Goal: Task Accomplishment & Management: Manage account settings

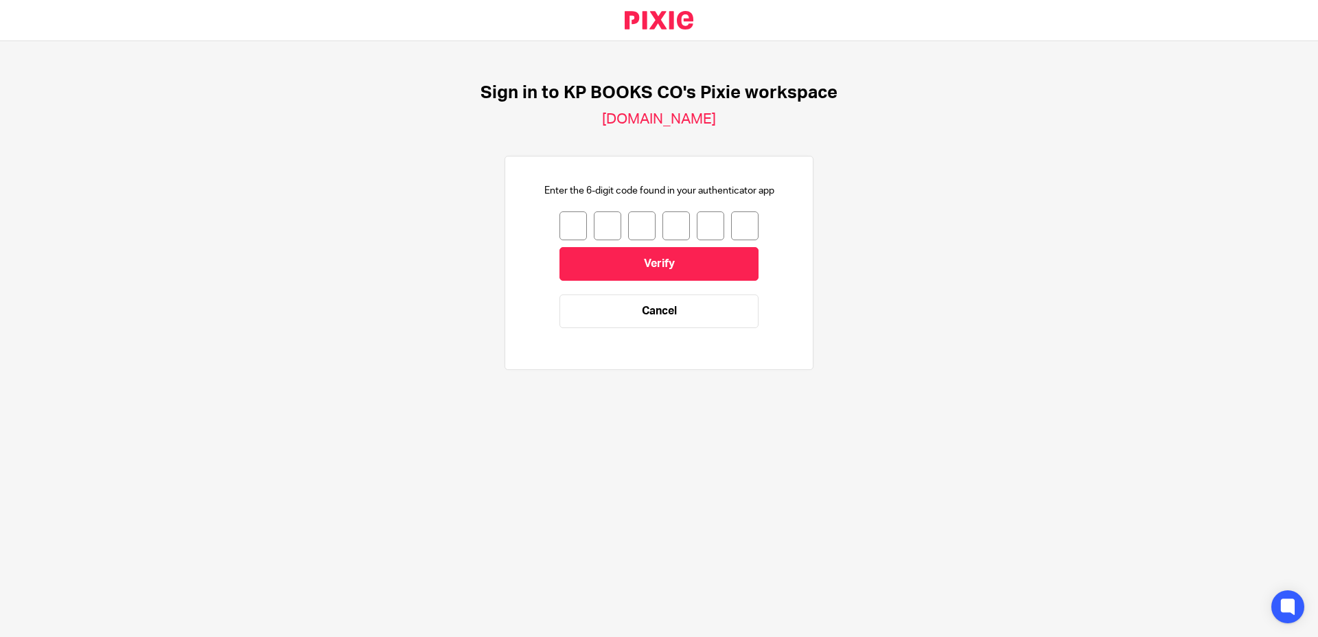
click at [572, 226] on input "number" at bounding box center [573, 225] width 27 height 29
type input "6"
type input "4"
type input "7"
type input "0"
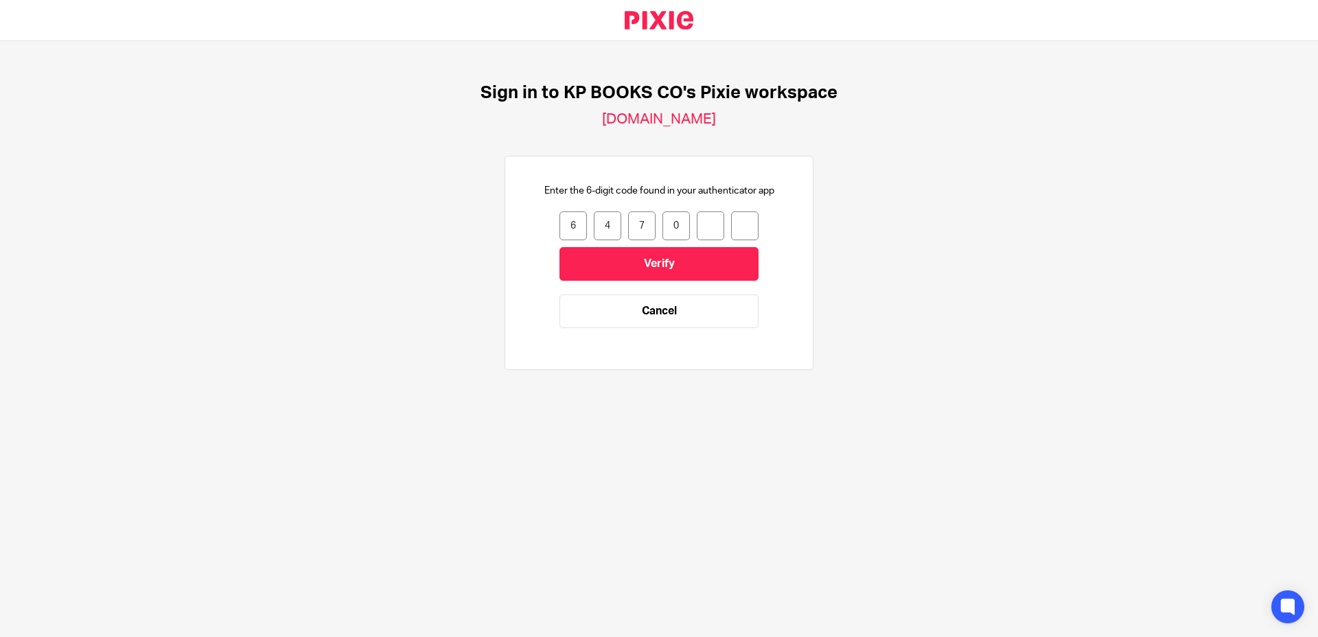
type input "2"
type input "8"
click at [594, 260] on input "Verify" at bounding box center [659, 264] width 199 height 34
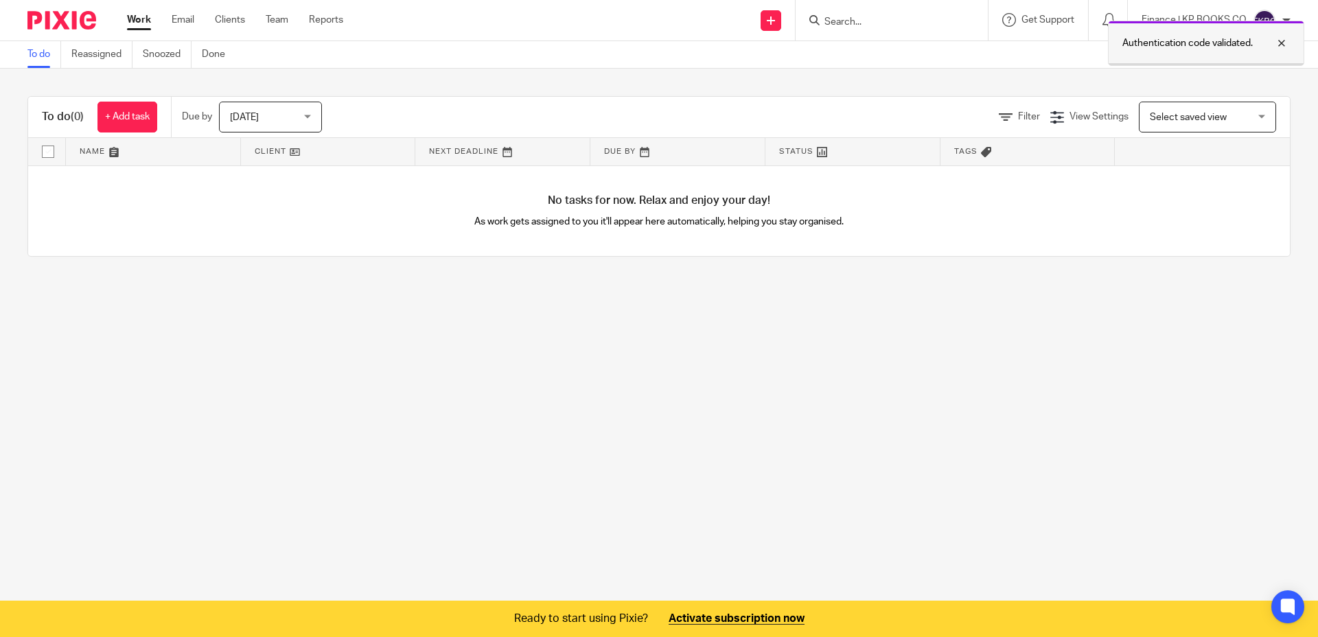
click at [1280, 39] on div at bounding box center [1271, 43] width 37 height 16
click at [481, 30] on div "Send new email Create task Add client Request signature Get Support Contact Sup…" at bounding box center [841, 20] width 954 height 41
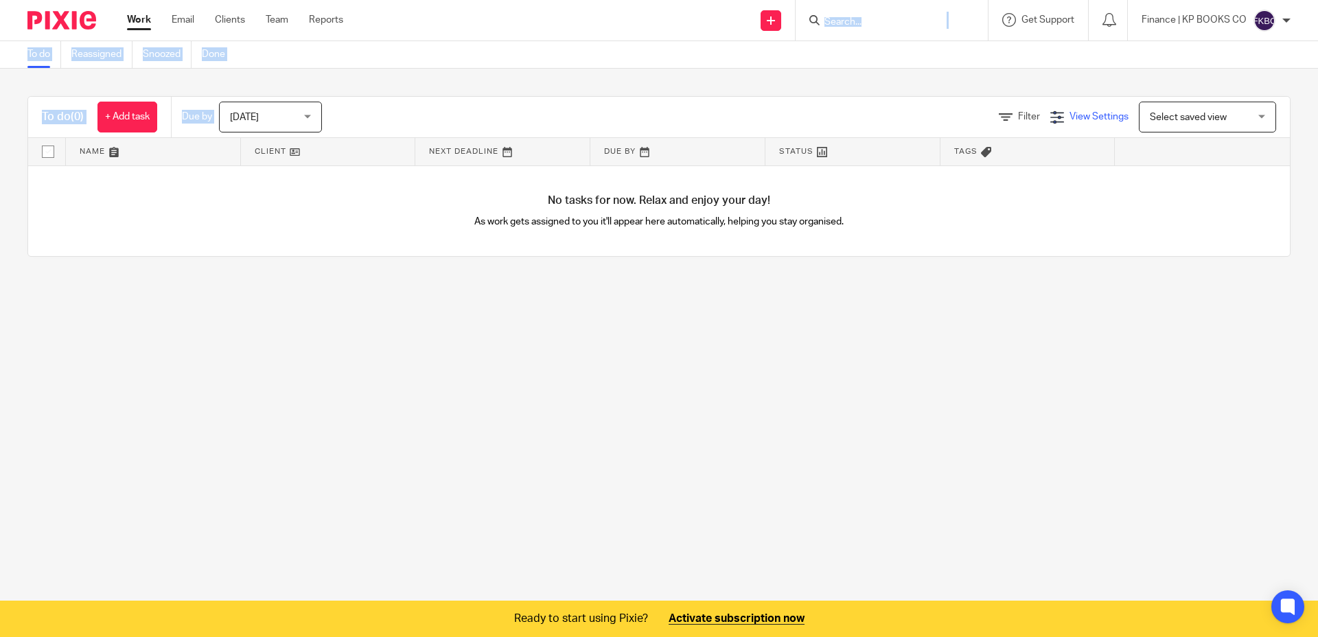
drag, startPoint x: 481, startPoint y: 30, endPoint x: 1050, endPoint y: 118, distance: 576.7
click at [963, 114] on body "Work Email Clients Team Reports Work Email Clients Team Reports Settings Send n…" at bounding box center [659, 318] width 1318 height 637
click at [1271, 22] on img at bounding box center [1265, 21] width 22 height 22
click at [1238, 58] on span "My profile" at bounding box center [1233, 55] width 43 height 10
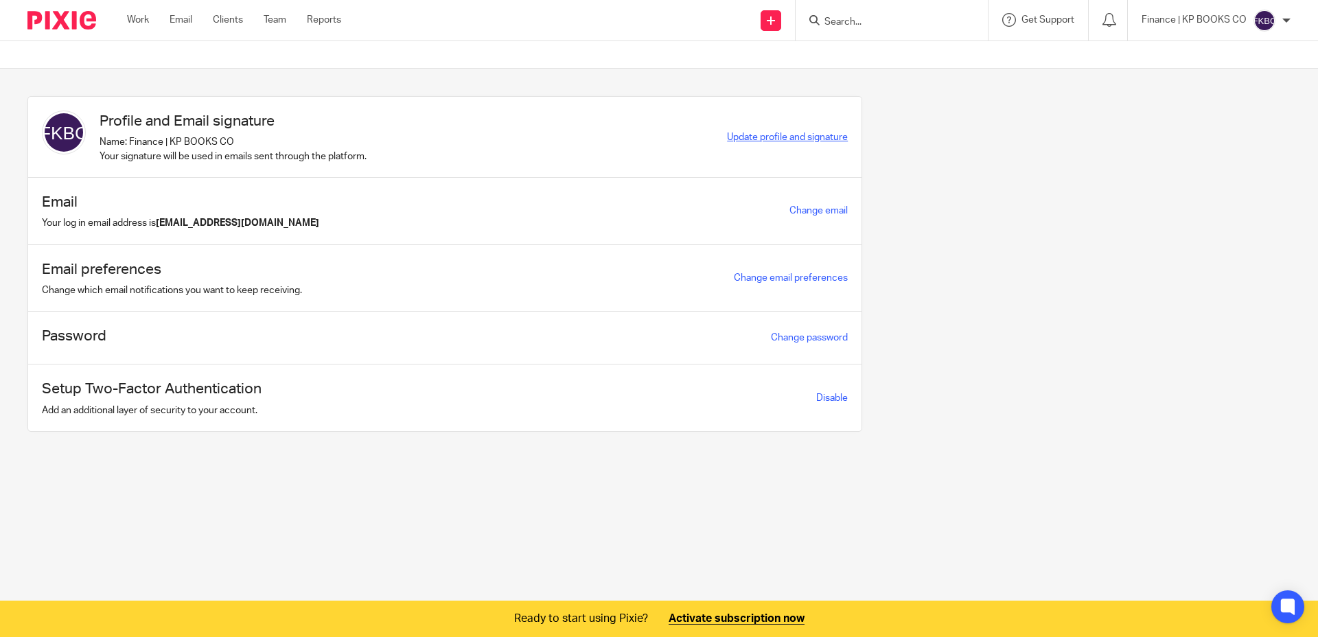
click at [784, 138] on span "Update profile and signature" at bounding box center [787, 138] width 121 height 10
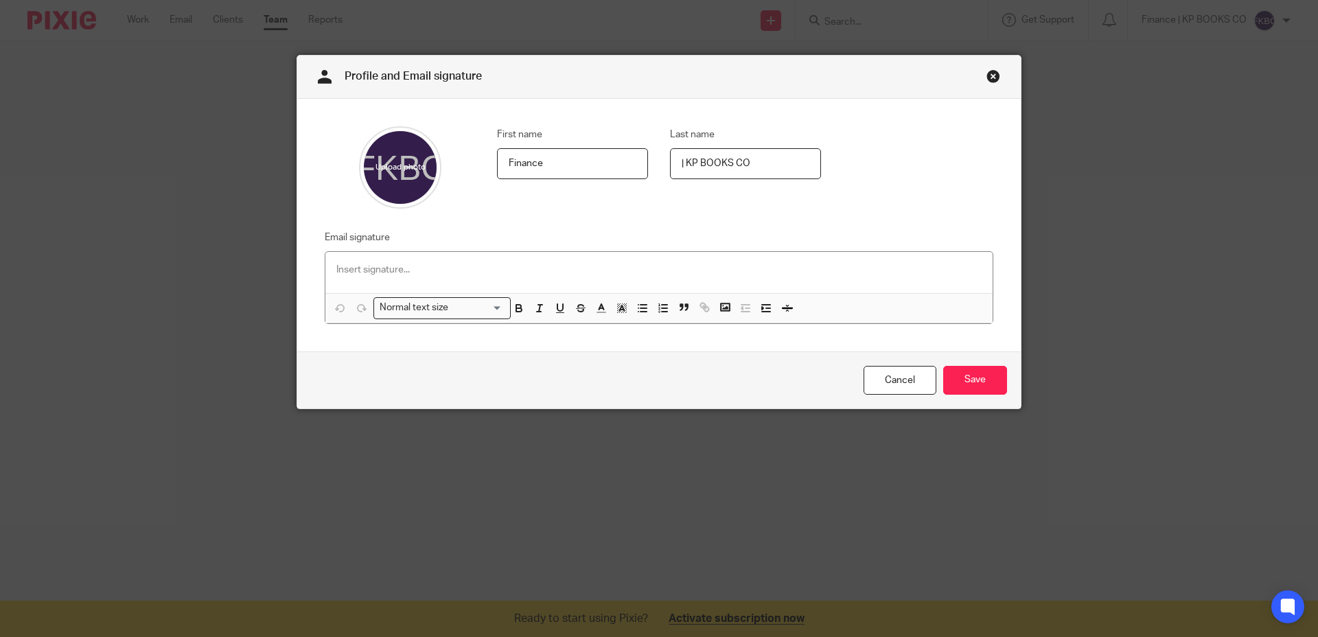
click at [472, 264] on p at bounding box center [658, 270] width 645 height 14
click at [454, 273] on p at bounding box center [658, 270] width 645 height 14
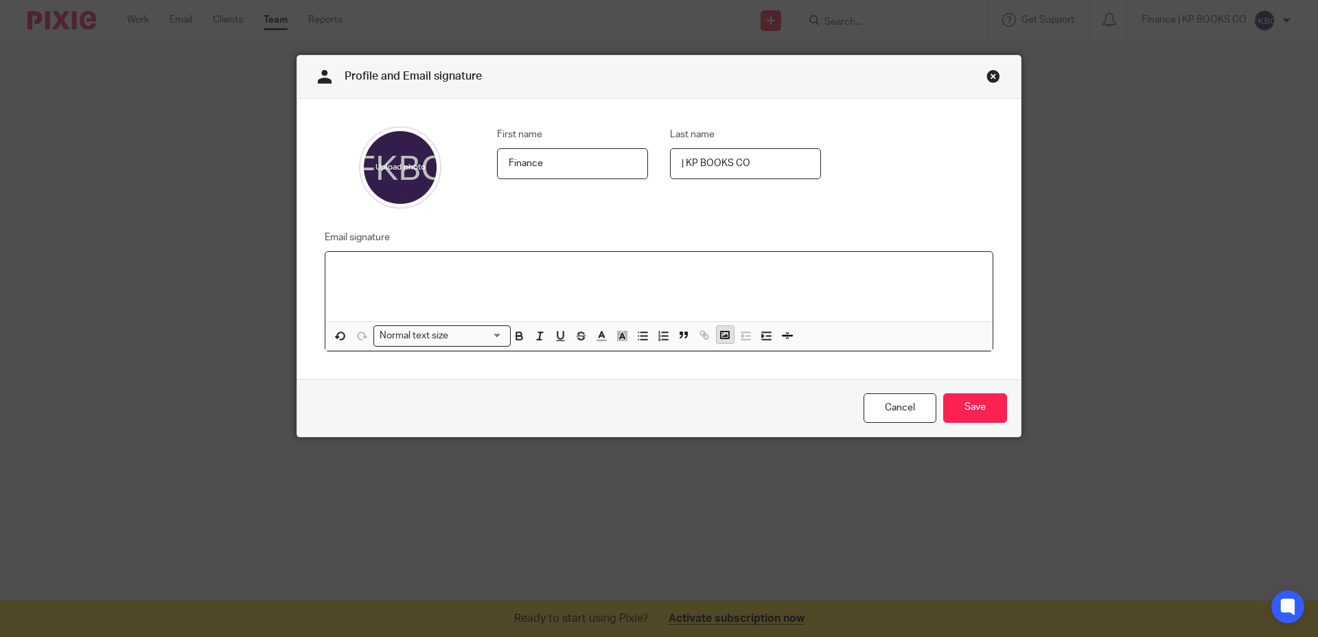
click at [722, 338] on icon "button" at bounding box center [725, 335] width 12 height 12
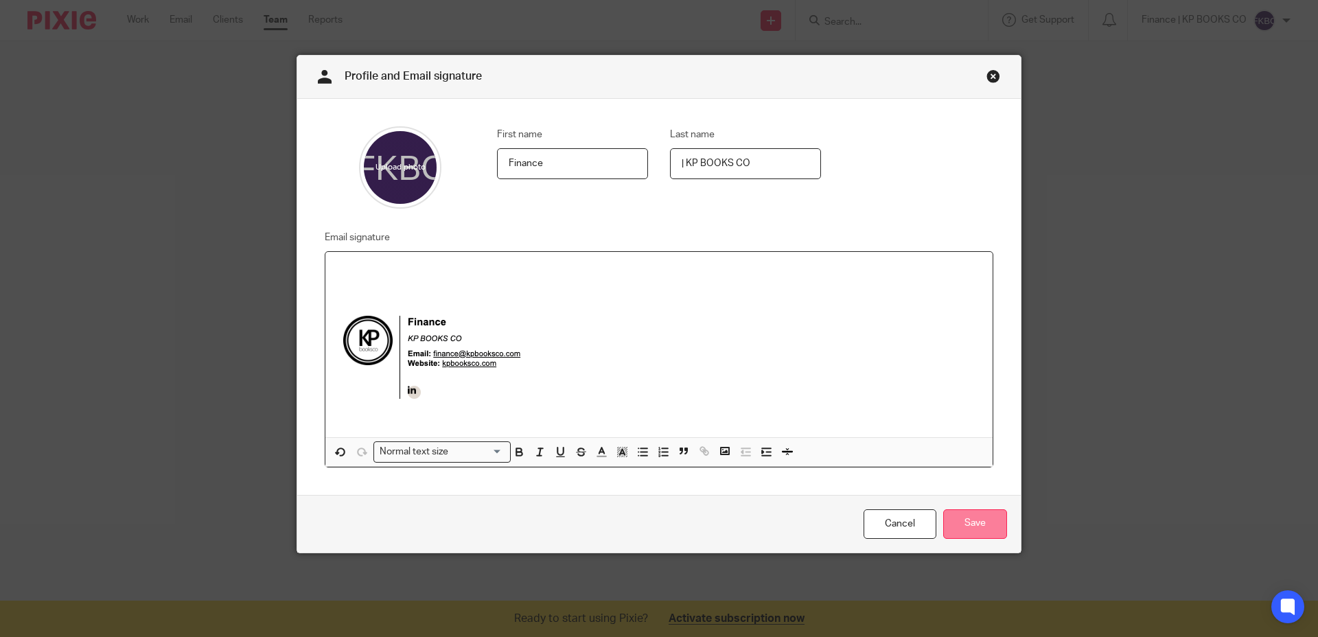
click at [963, 528] on input "Save" at bounding box center [975, 524] width 64 height 30
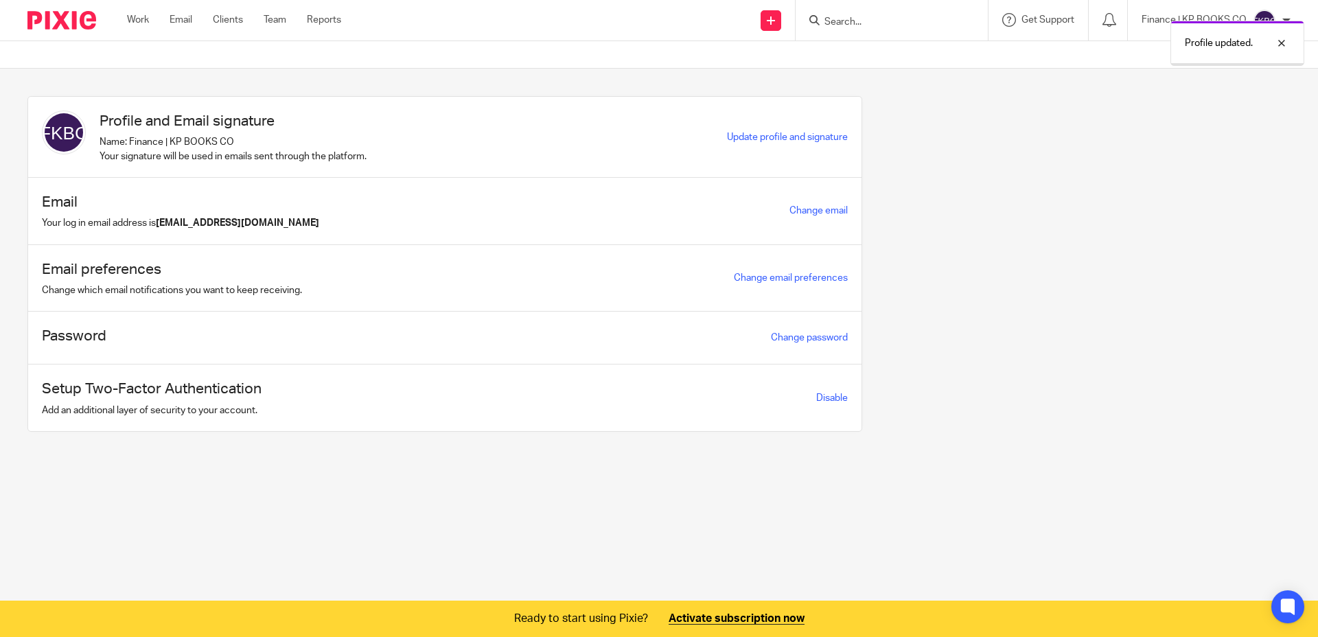
click at [984, 435] on div "Profile and Email signature Name: Finance | KP BOOKS CO Your signature will be …" at bounding box center [648, 274] width 1285 height 356
click at [816, 277] on link "Change email preferences" at bounding box center [791, 278] width 114 height 10
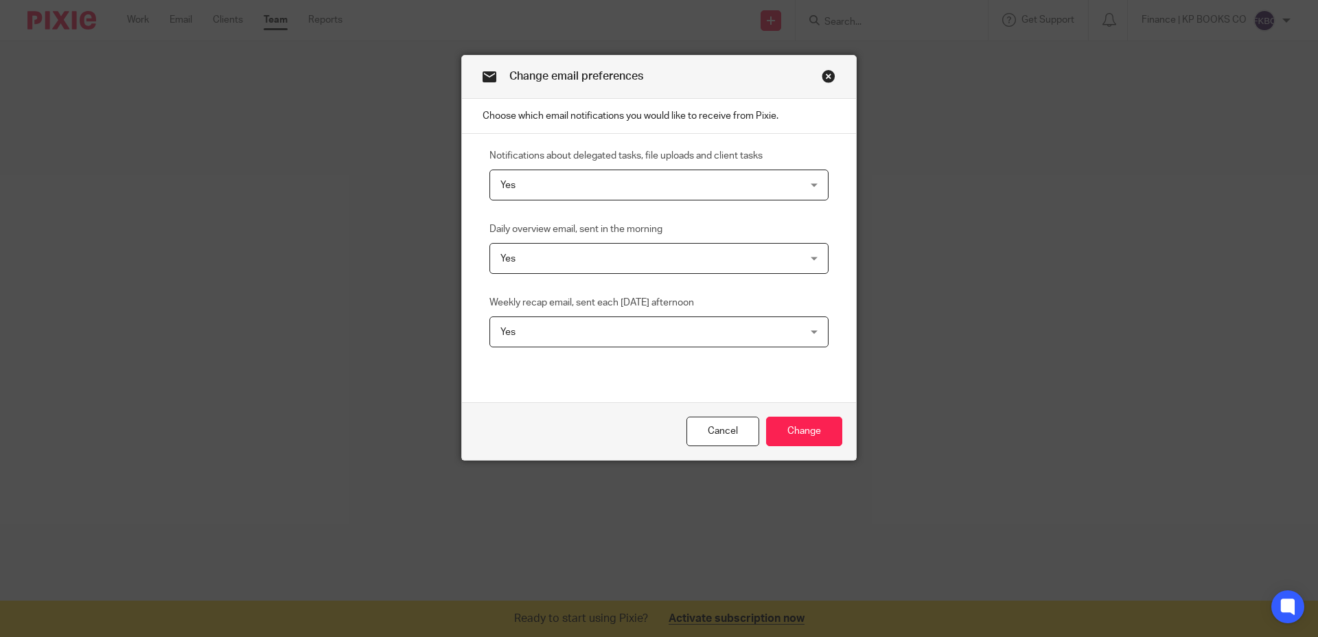
click at [593, 171] on span "Yes" at bounding box center [631, 184] width 262 height 29
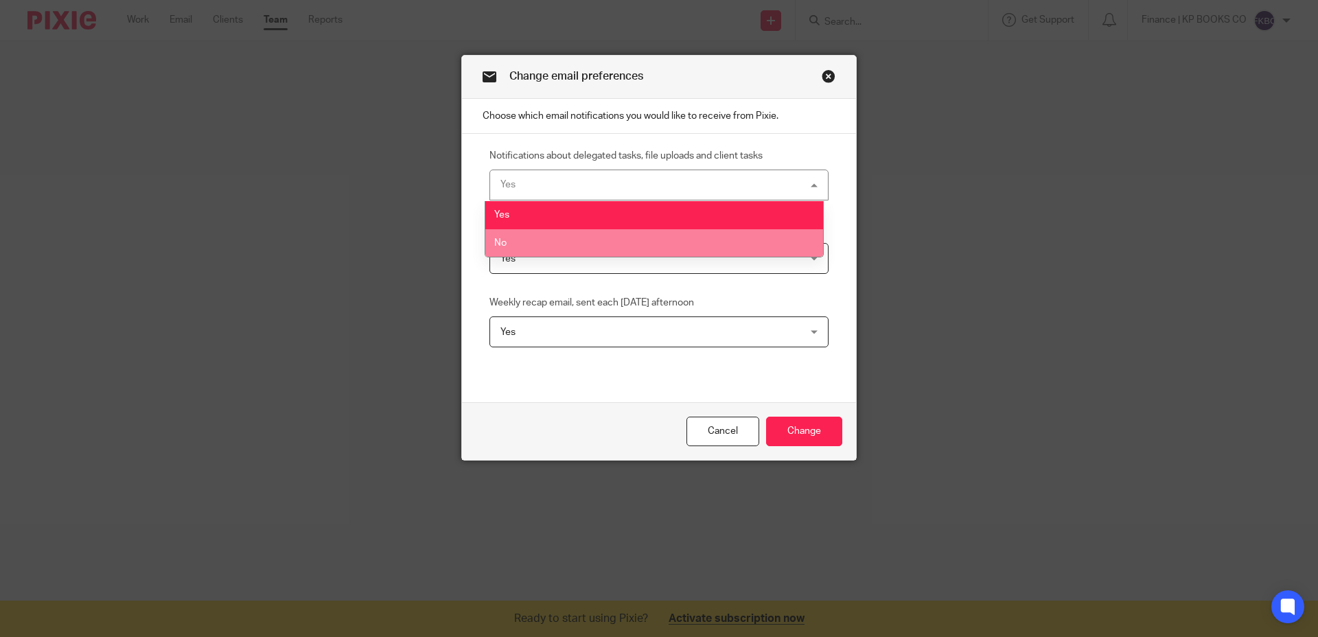
click at [541, 235] on li "No" at bounding box center [654, 243] width 338 height 28
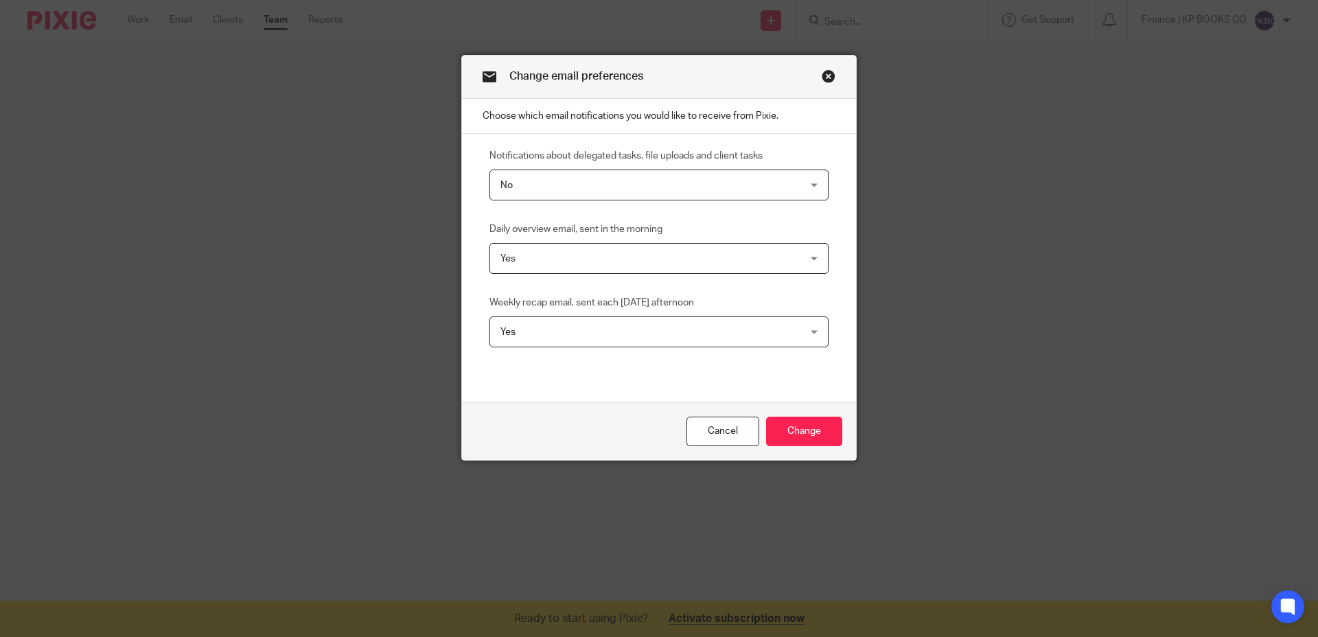
click at [592, 253] on span "Yes" at bounding box center [631, 258] width 262 height 29
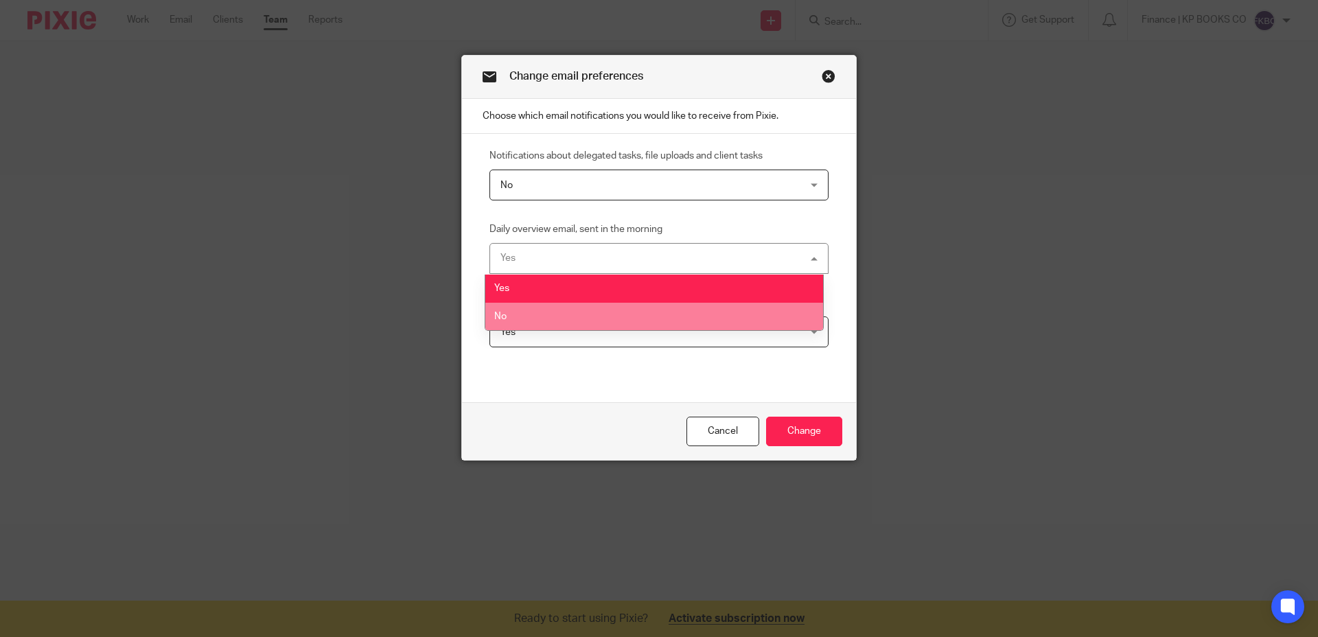
drag, startPoint x: 584, startPoint y: 319, endPoint x: 590, endPoint y: 340, distance: 22.2
click at [584, 320] on li "No" at bounding box center [654, 317] width 338 height 28
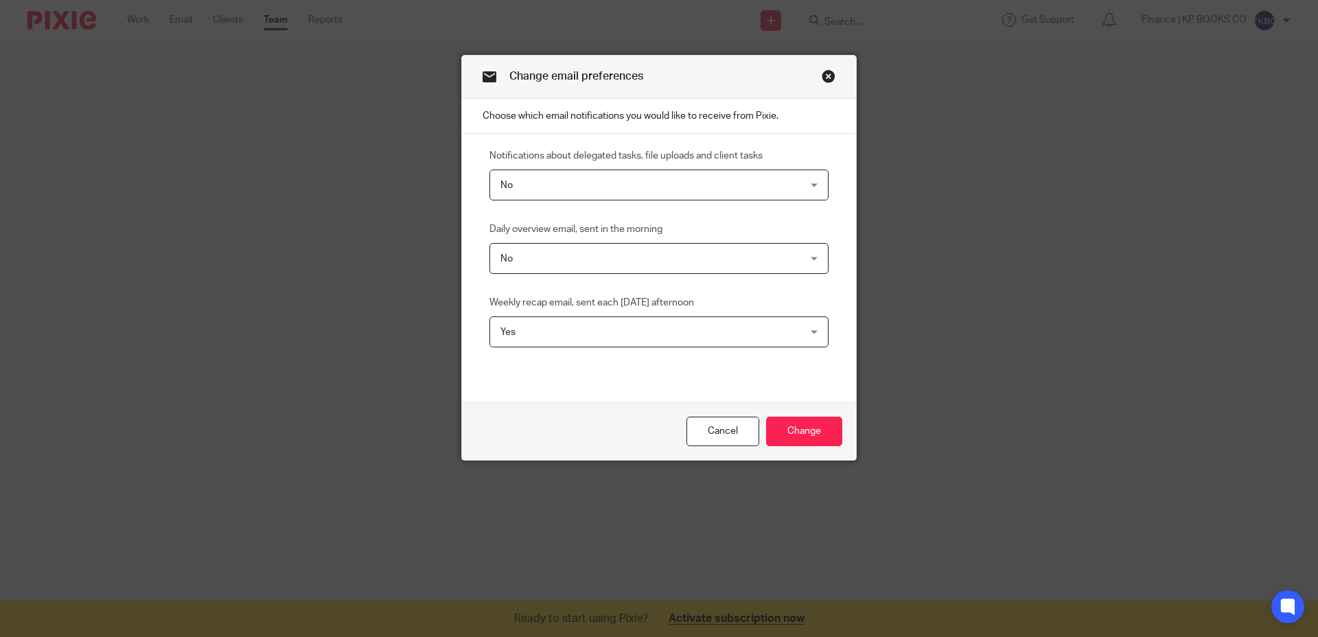
click at [590, 332] on span "Yes" at bounding box center [631, 331] width 262 height 29
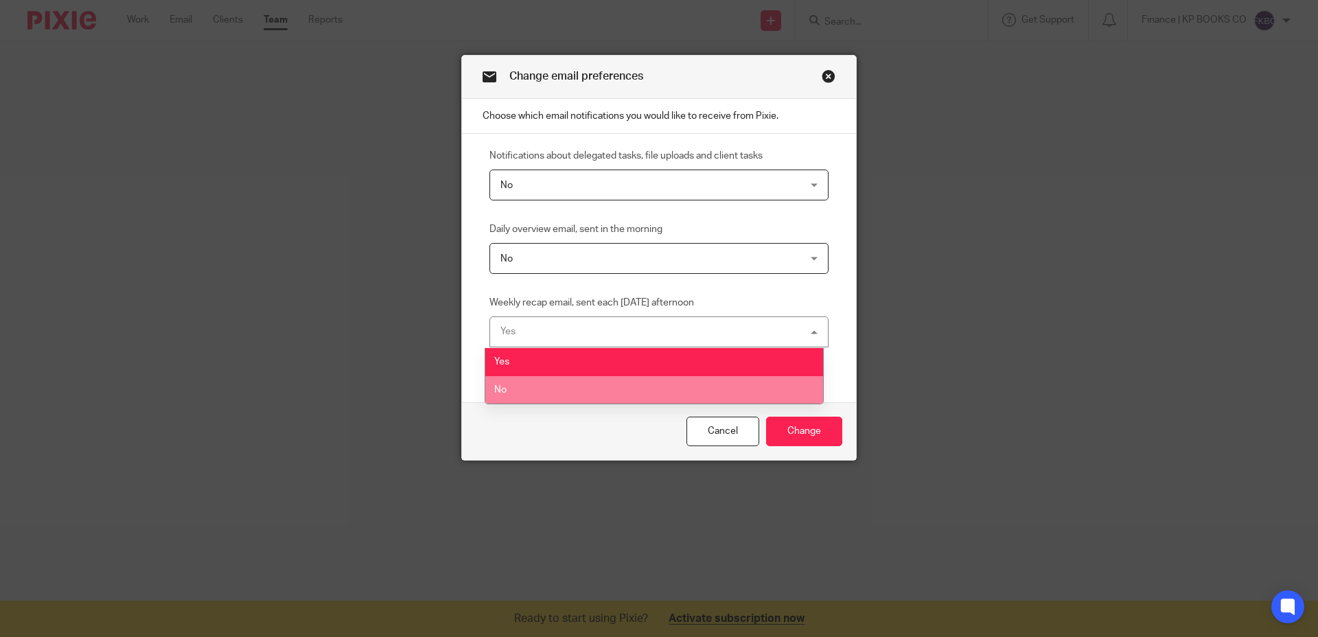
click at [595, 389] on li "No" at bounding box center [654, 390] width 338 height 28
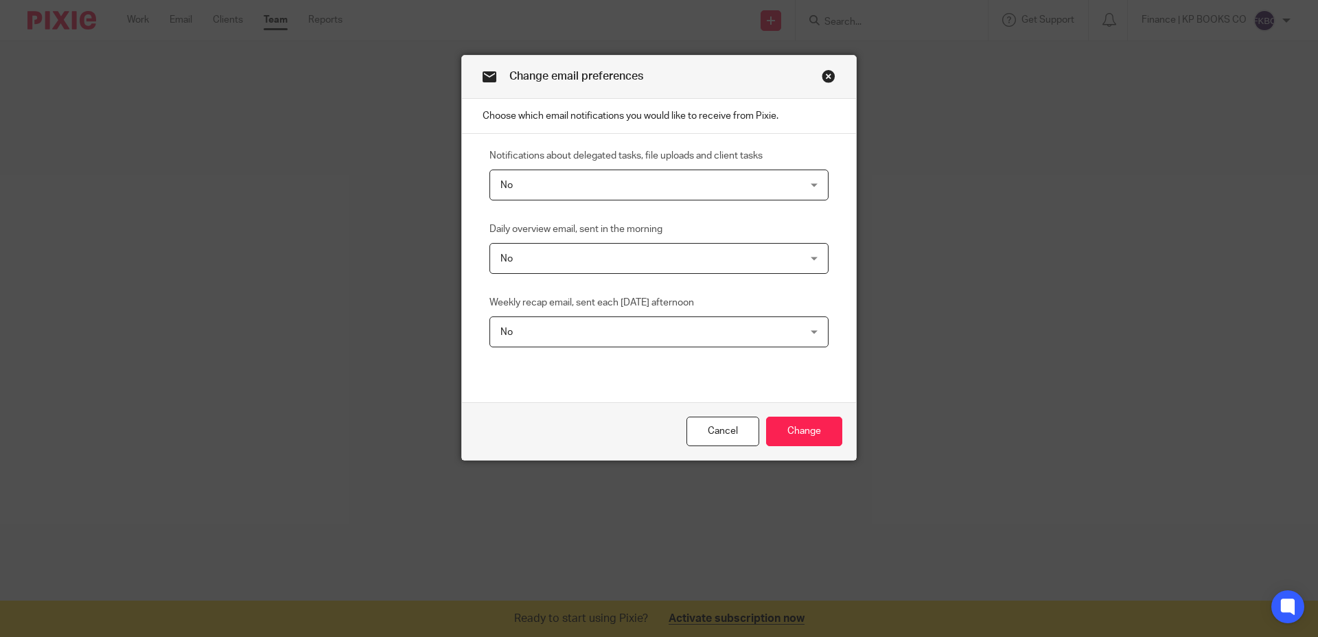
click at [593, 389] on div "Notifications about delegated tasks, file uploads and client tasks No No Yes No…" at bounding box center [659, 268] width 394 height 268
click at [555, 337] on span "No" at bounding box center [631, 331] width 262 height 29
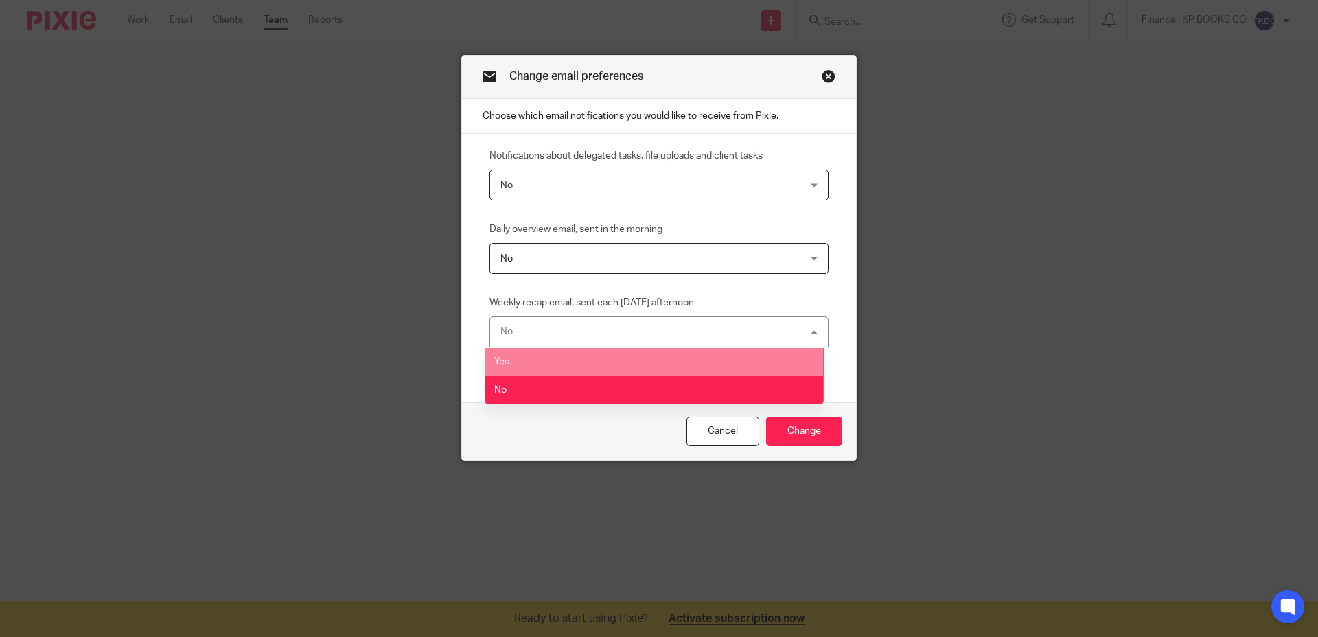
click at [554, 356] on li "Yes" at bounding box center [654, 362] width 338 height 28
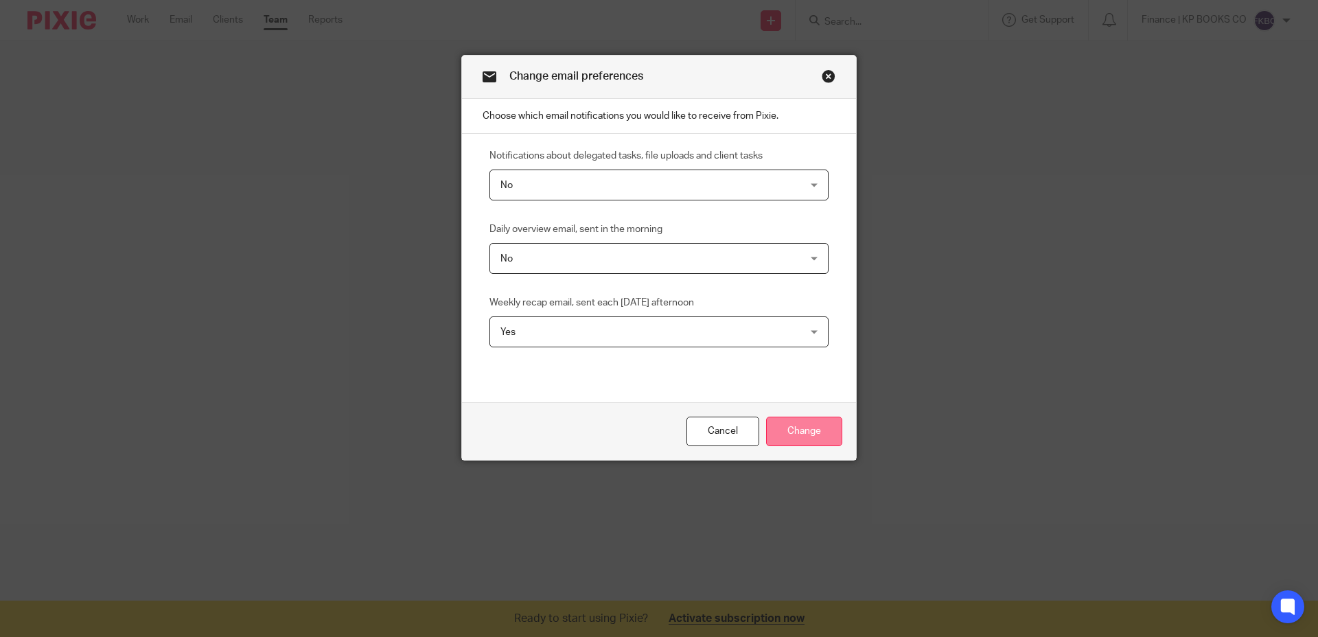
click at [783, 446] on input "Change" at bounding box center [804, 432] width 76 height 30
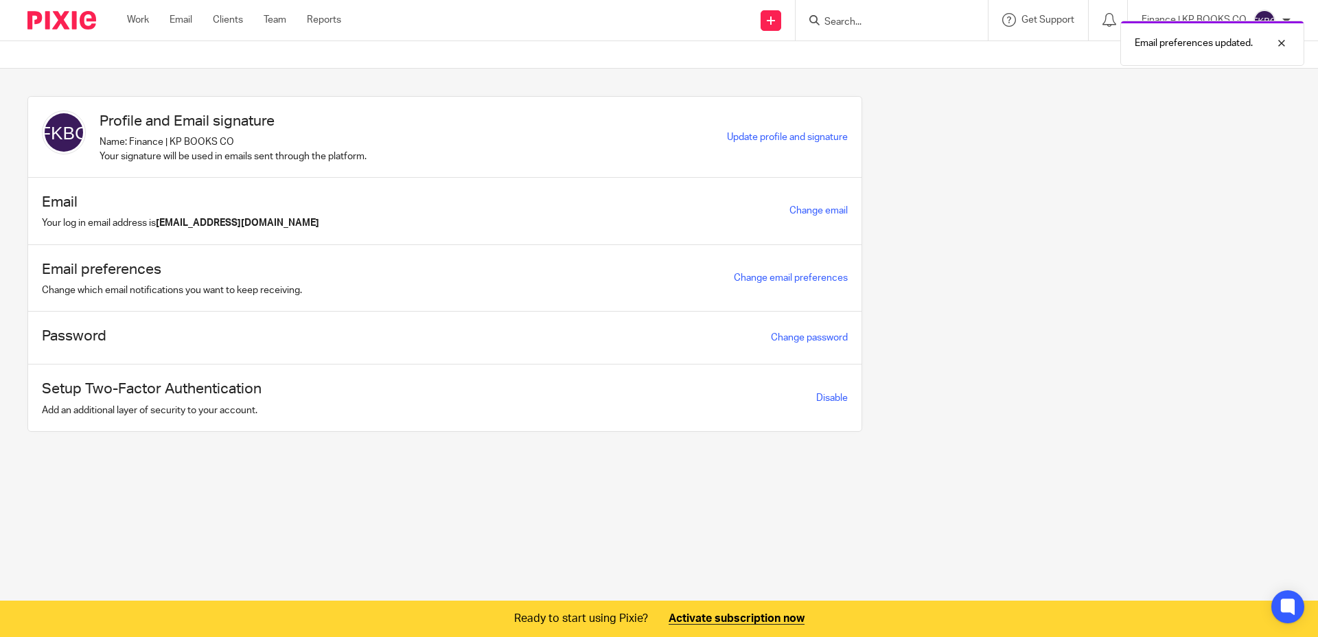
click at [610, 489] on main "Profile and Email signature Name: Finance | KP BOOKS CO Your signature will be …" at bounding box center [659, 318] width 1318 height 637
click at [196, 16] on ul "Work Email Clients Team Reports" at bounding box center [244, 20] width 235 height 14
click at [176, 14] on link "Email" at bounding box center [181, 20] width 23 height 14
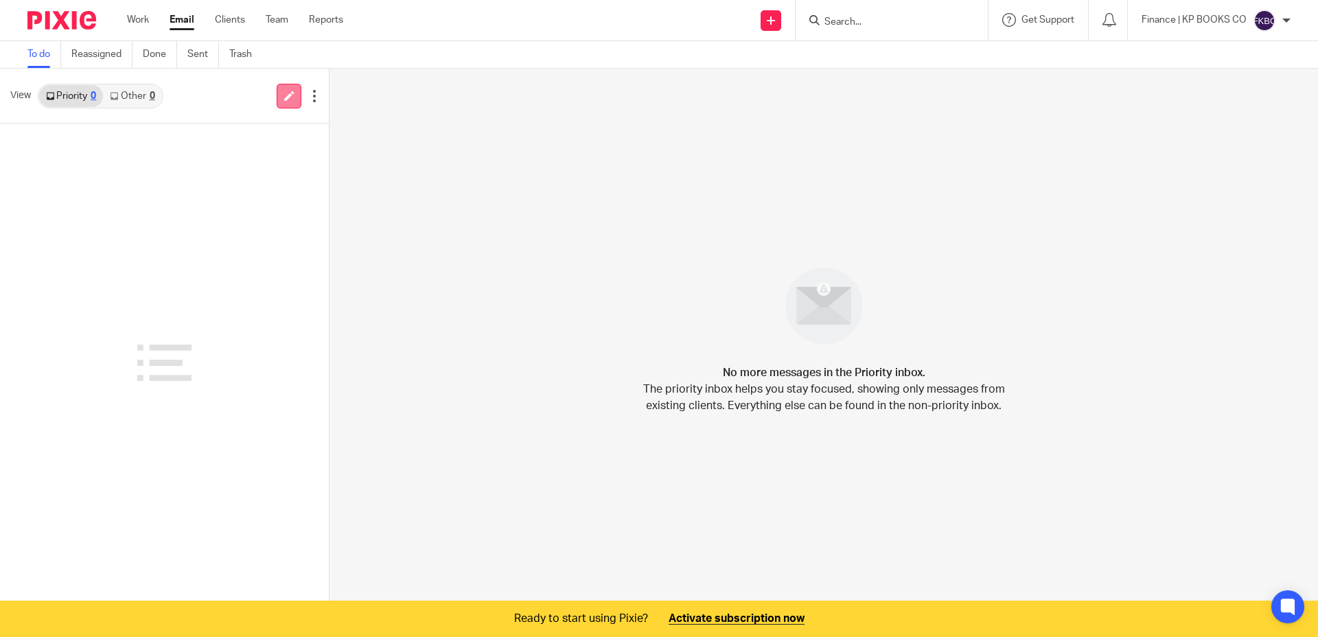
click at [287, 102] on link at bounding box center [289, 96] width 25 height 25
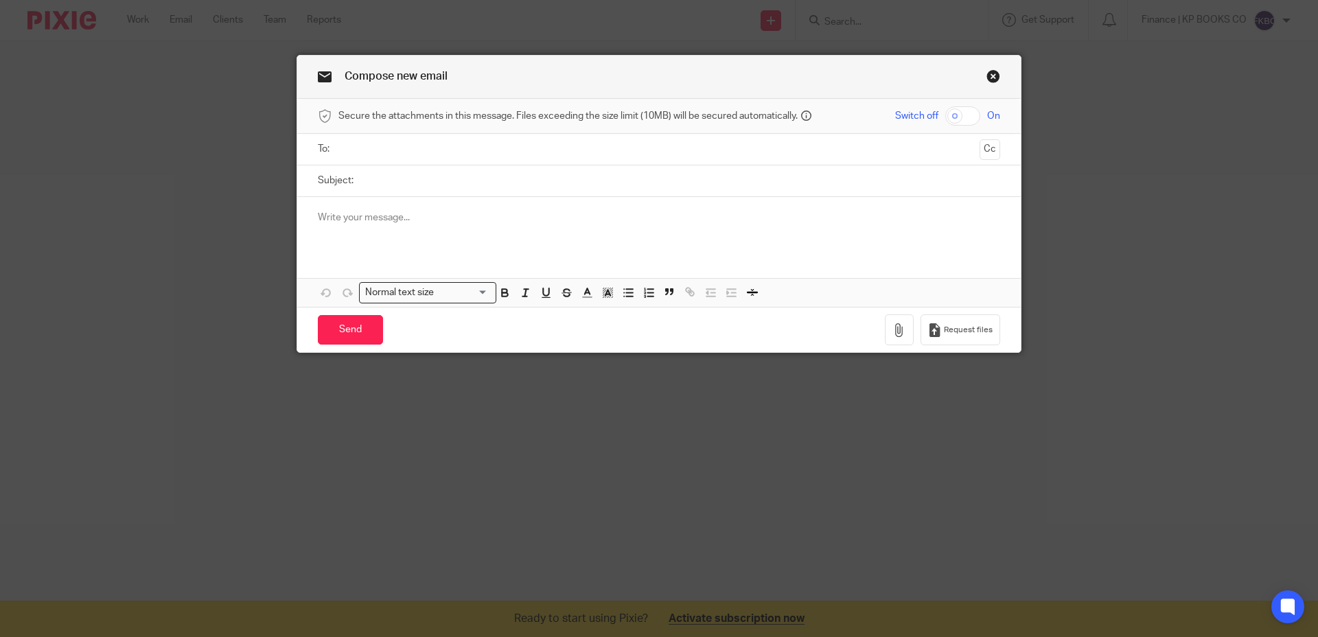
click at [376, 152] on input "text" at bounding box center [658, 149] width 631 height 16
type input "iamkellygrace@gmail.com"
click at [384, 175] on input "Subject:" at bounding box center [680, 180] width 640 height 31
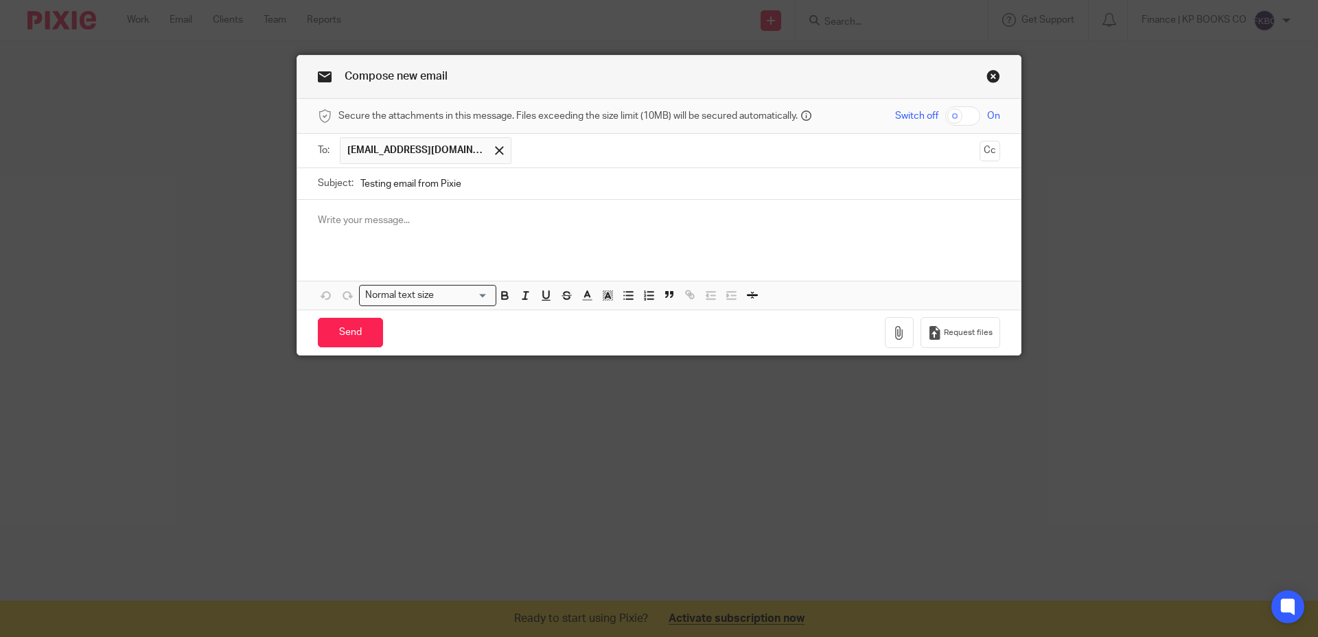
type input "Testing email from Pixie"
click at [352, 218] on p at bounding box center [659, 221] width 682 height 14
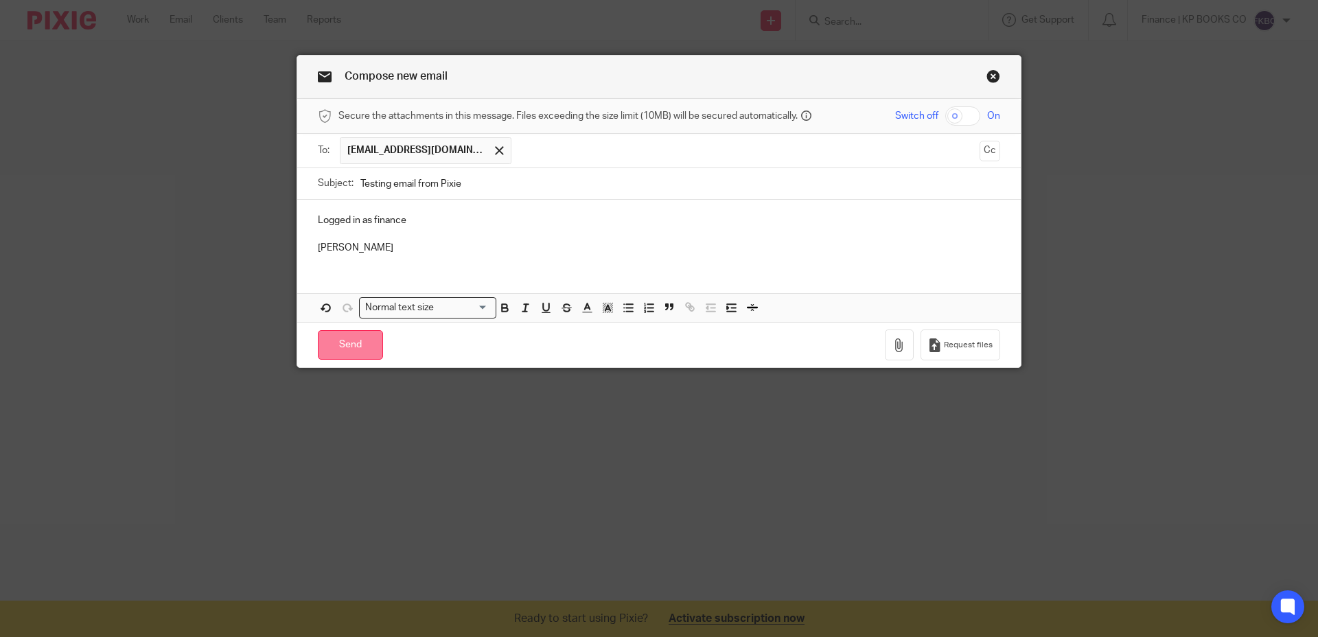
click at [323, 343] on input "Send" at bounding box center [350, 345] width 65 height 30
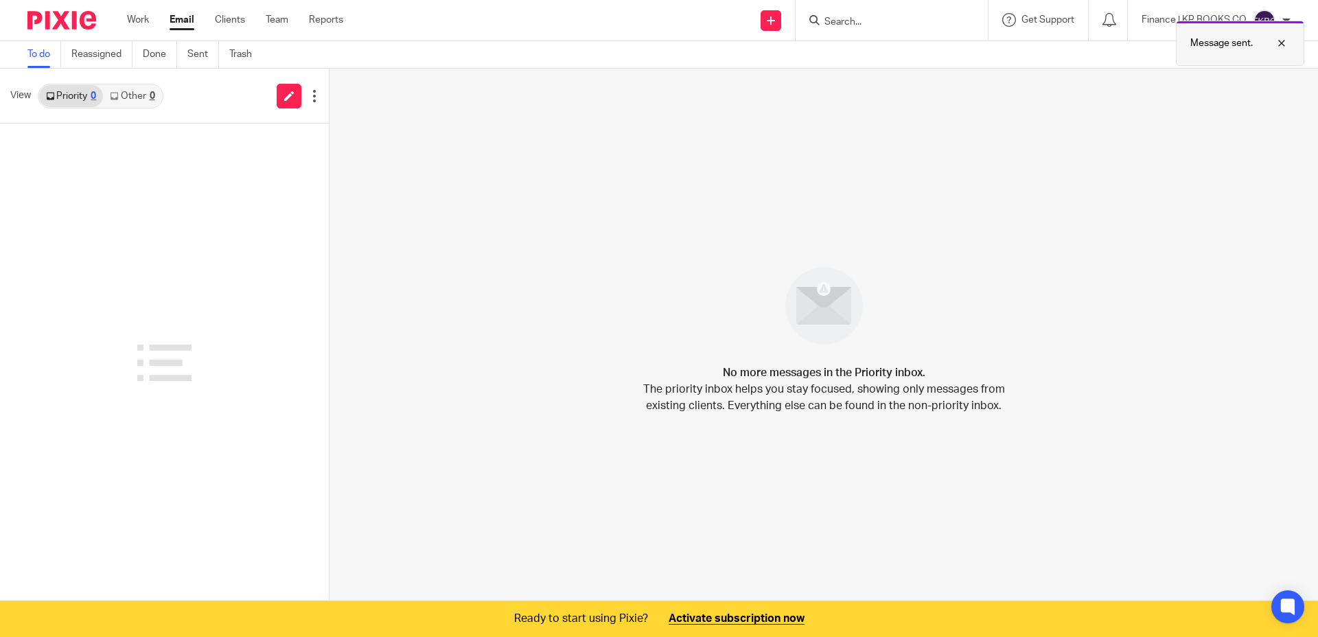
click at [1285, 47] on div at bounding box center [1271, 43] width 37 height 16
click at [1280, 21] on div "Finance | KP BOOKS CO" at bounding box center [1216, 21] width 149 height 22
click at [1232, 91] on span "Logout" at bounding box center [1227, 96] width 31 height 10
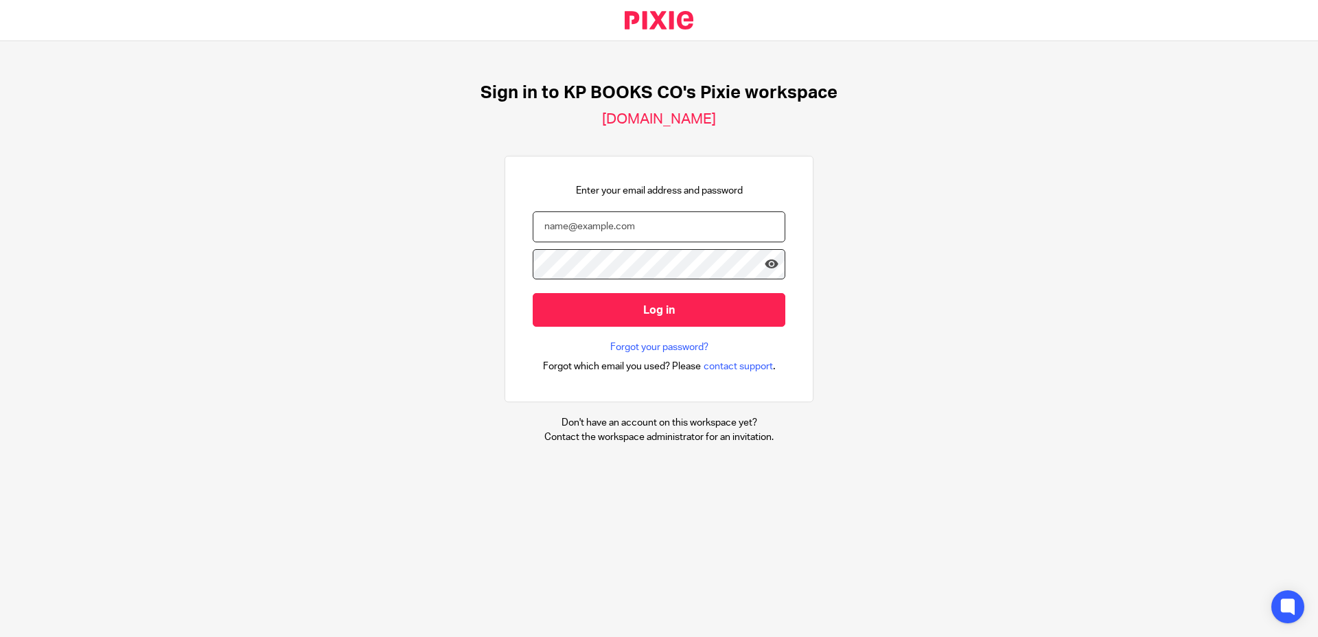
click at [572, 228] on input "email" at bounding box center [659, 226] width 253 height 31
type input "[PERSON_NAME][EMAIL_ADDRESS][DOMAIN_NAME]"
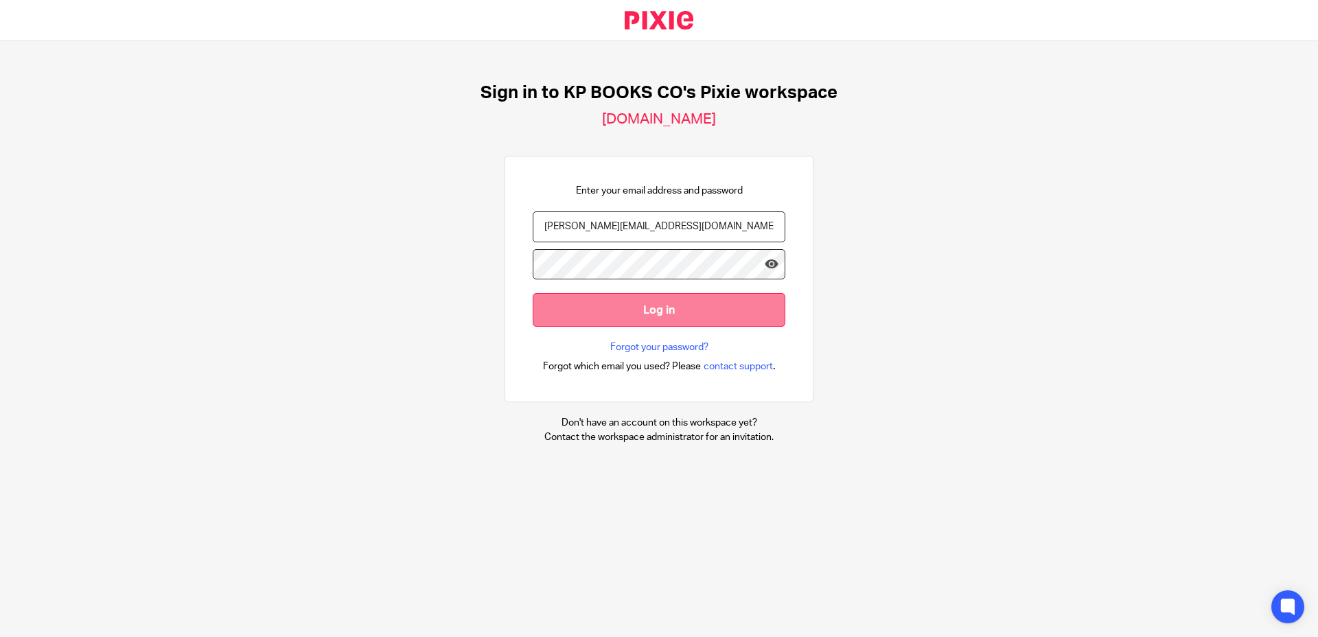
click at [643, 315] on input "Log in" at bounding box center [659, 310] width 253 height 34
